Goal: Information Seeking & Learning: Find specific fact

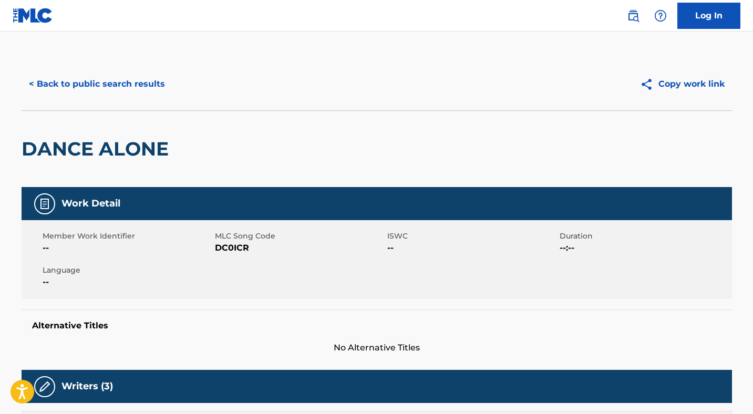
click at [159, 80] on button "< Back to public search results" at bounding box center [97, 84] width 151 height 26
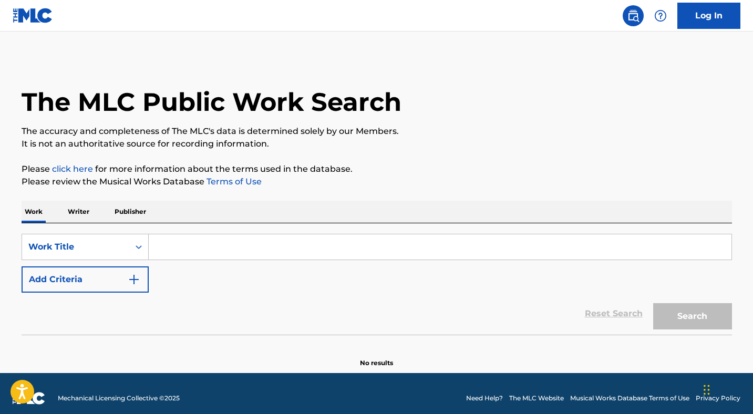
click at [245, 244] on input "Search Form" at bounding box center [440, 246] width 582 height 25
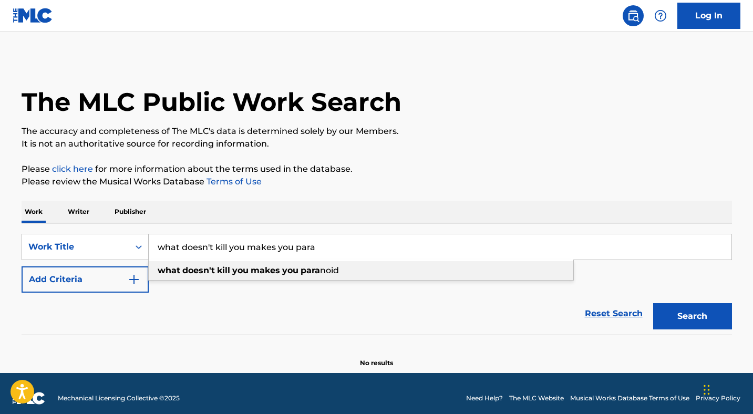
type input "what doesn't kill you makes you paranoid"
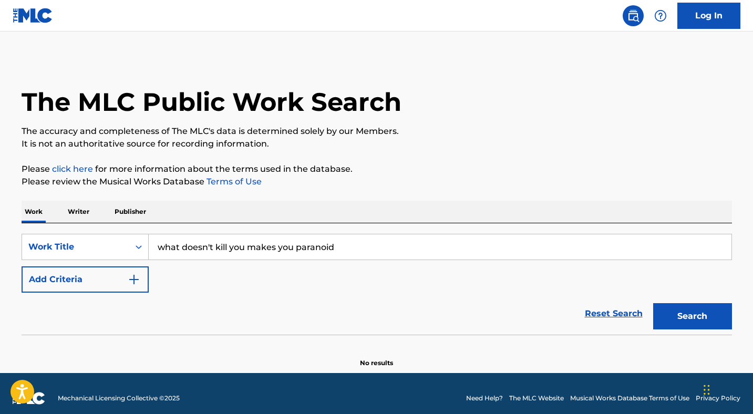
click at [665, 313] on button "Search" at bounding box center [692, 316] width 79 height 26
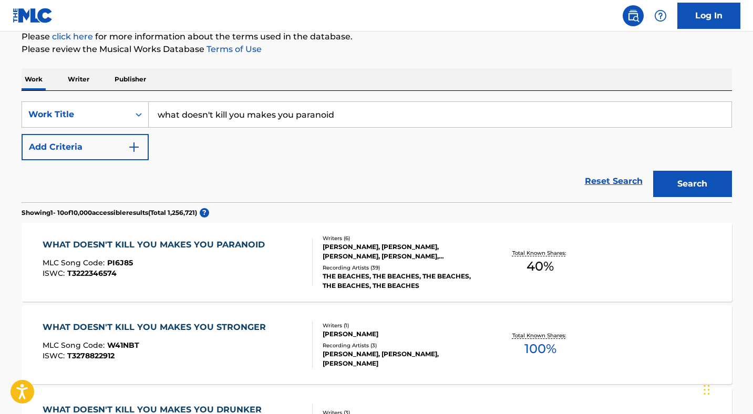
scroll to position [133, 0]
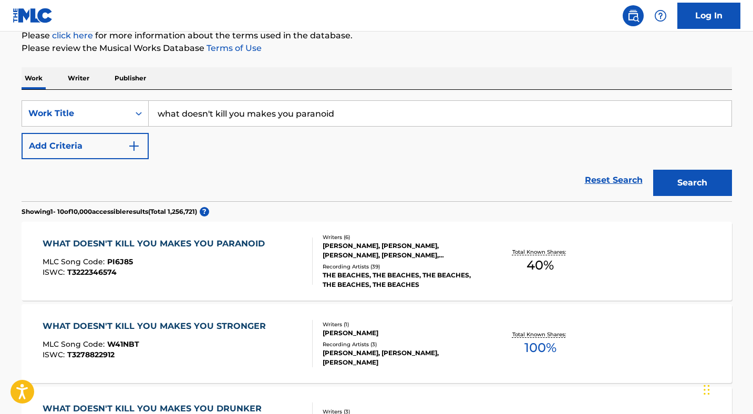
click at [425, 264] on div "Recording Artists ( 39 )" at bounding box center [401, 267] width 159 height 8
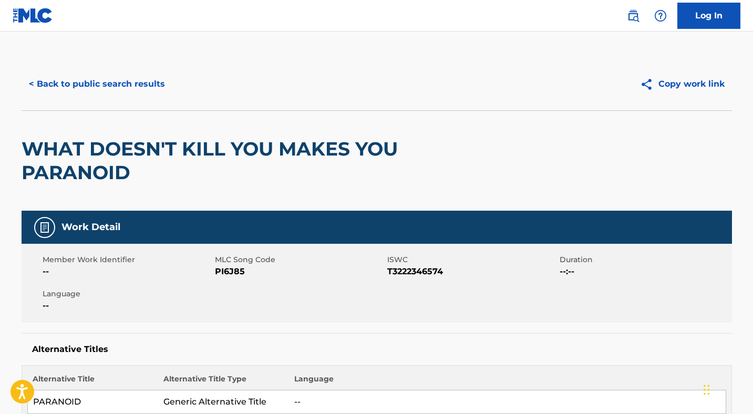
click at [155, 88] on button "< Back to public search results" at bounding box center [97, 84] width 151 height 26
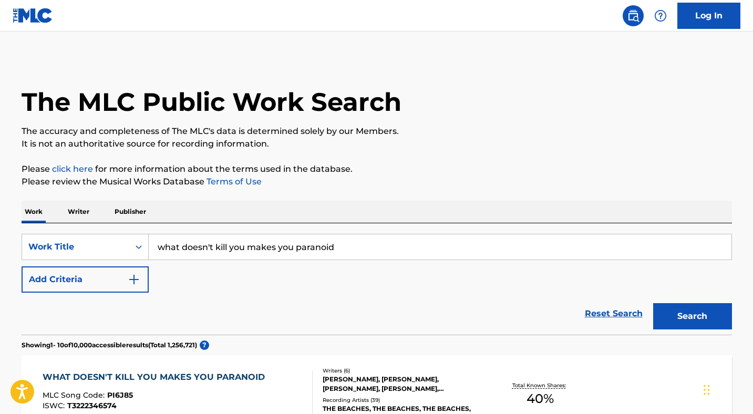
click at [360, 248] on input "what doesn't kill you makes you paranoid" at bounding box center [440, 246] width 582 height 25
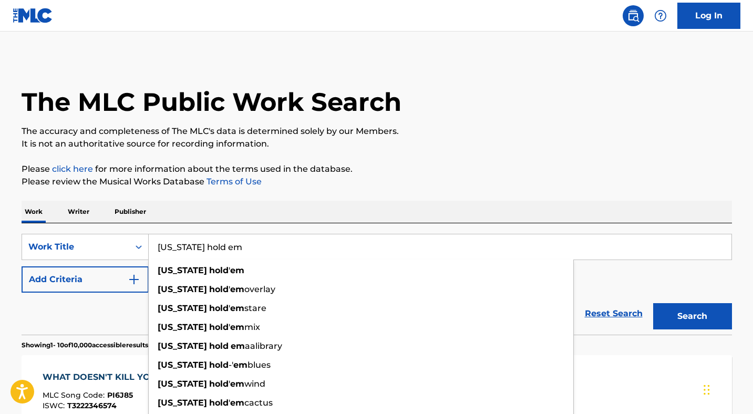
type input "[US_STATE] hold em"
click at [692, 316] on button "Search" at bounding box center [692, 316] width 79 height 26
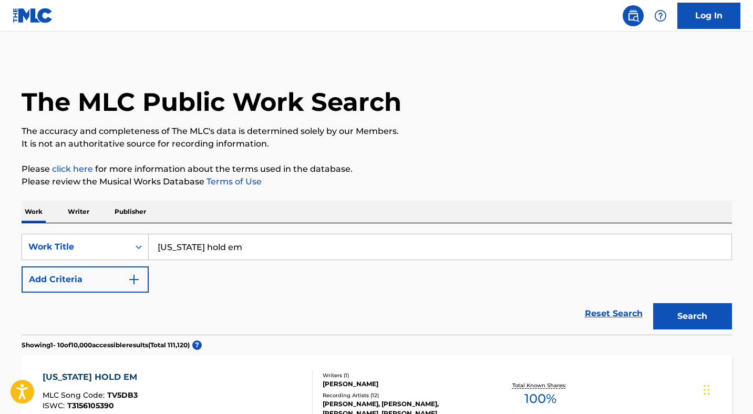
click at [138, 277] on img "Search Form" at bounding box center [134, 279] width 13 height 13
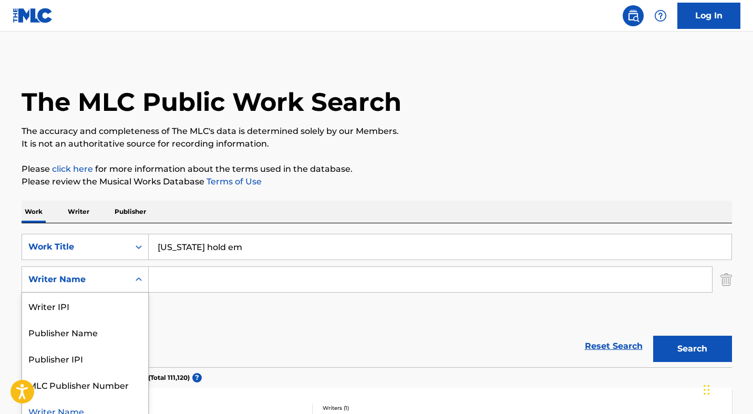
click at [139, 283] on div "Search Form" at bounding box center [138, 279] width 19 height 19
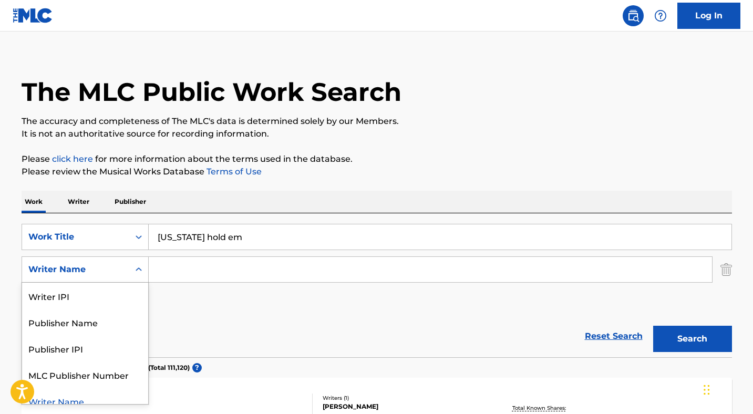
scroll to position [11, 0]
drag, startPoint x: 124, startPoint y: 299, endPoint x: 235, endPoint y: 335, distance: 116.6
click at [235, 335] on form "SearchWithCriteria5d4d4f41-a6ec-44cf-a9b6-ce8107d29b52 Work Title [US_STATE] ho…" at bounding box center [377, 289] width 710 height 133
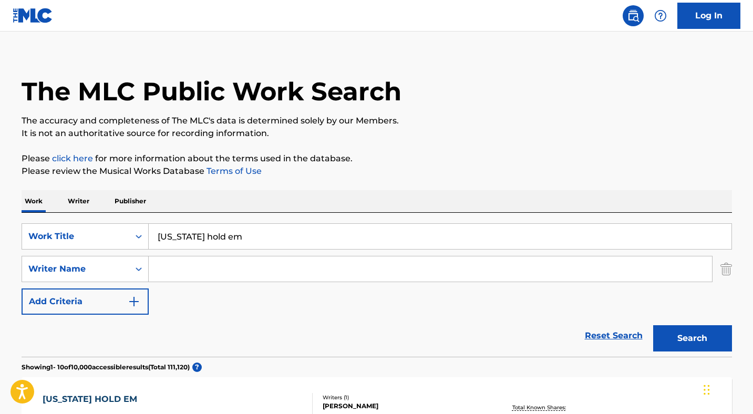
click at [235, 335] on div "Reset Search Search" at bounding box center [377, 336] width 710 height 42
click at [226, 263] on input "Search Form" at bounding box center [430, 268] width 563 height 25
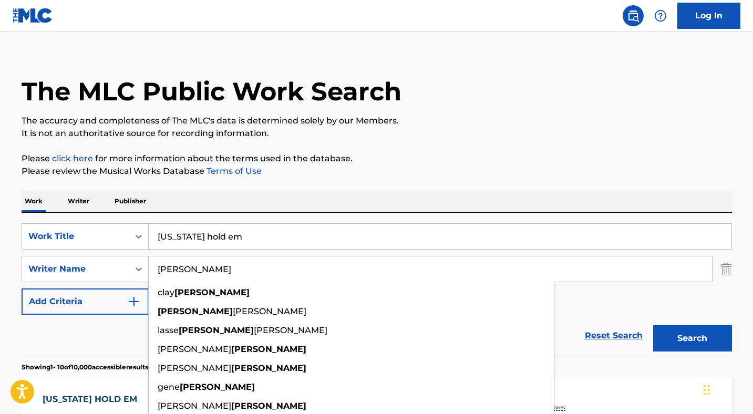
type input "[PERSON_NAME]"
click at [692, 338] on button "Search" at bounding box center [692, 338] width 79 height 26
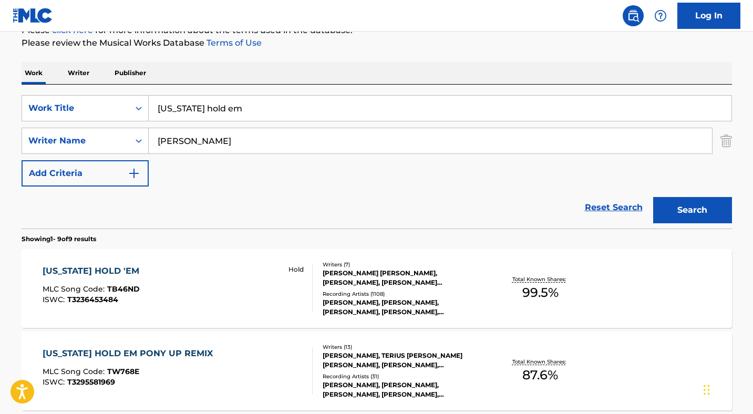
scroll to position [142, 0]
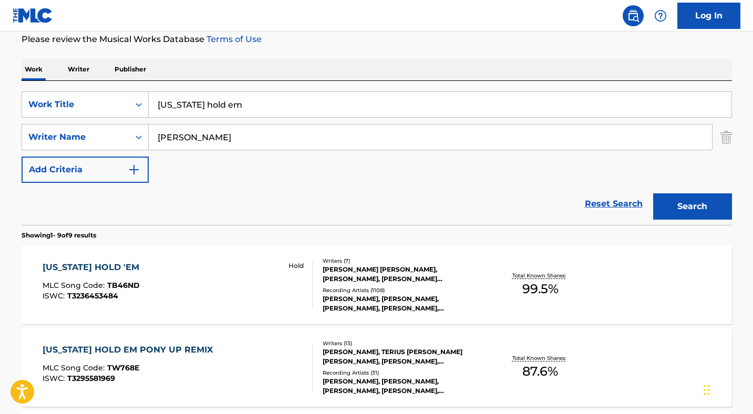
click at [361, 294] on div "[PERSON_NAME], [PERSON_NAME], [PERSON_NAME], [PERSON_NAME], [PERSON_NAME]" at bounding box center [401, 303] width 159 height 19
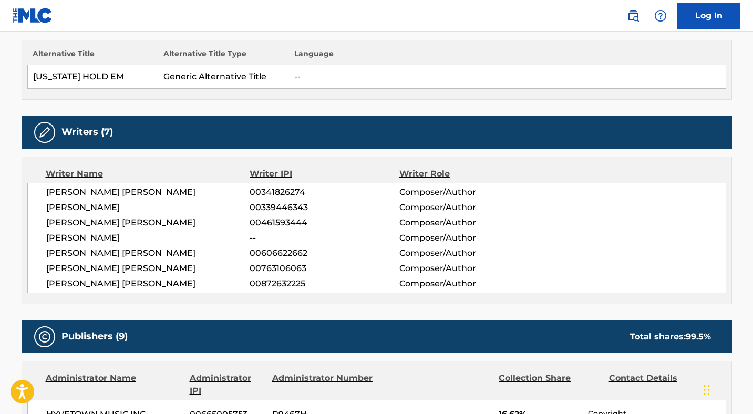
scroll to position [306, 0]
